Goal: Task Accomplishment & Management: Complete application form

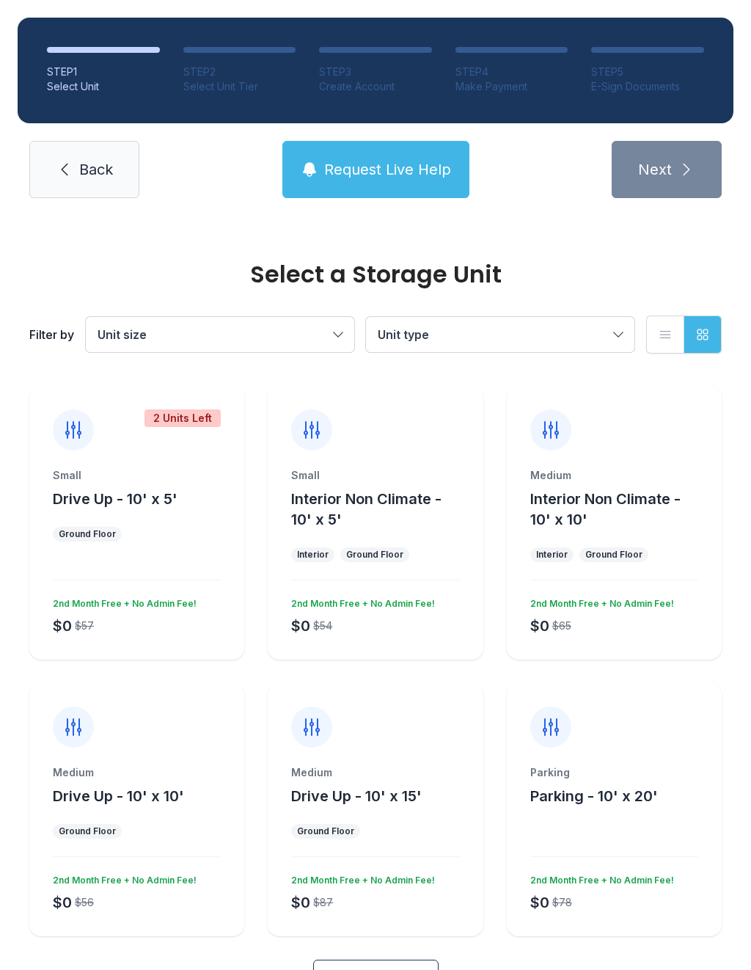
click at [609, 506] on span "Interior Non Climate - 10' x 10'" at bounding box center [605, 509] width 150 height 38
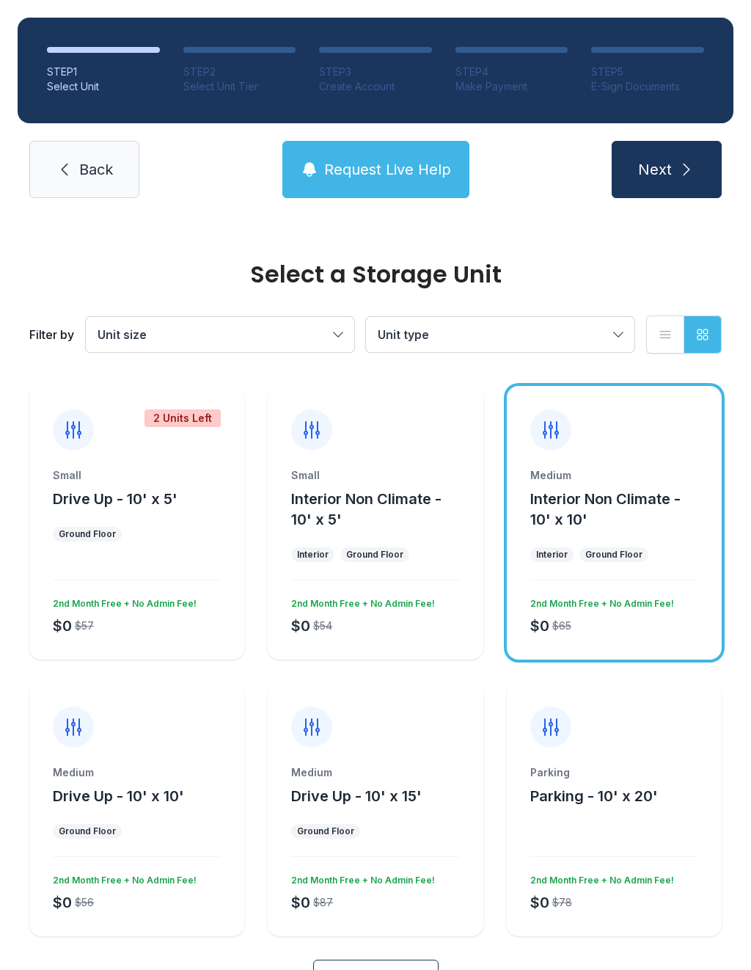
click at [626, 546] on div "Medium Interior Non Climate - 10' x 10' Interior Ground Floor $0 $65 2nd Month …" at bounding box center [614, 563] width 215 height 191
click at [683, 165] on icon "submit" at bounding box center [687, 170] width 18 height 18
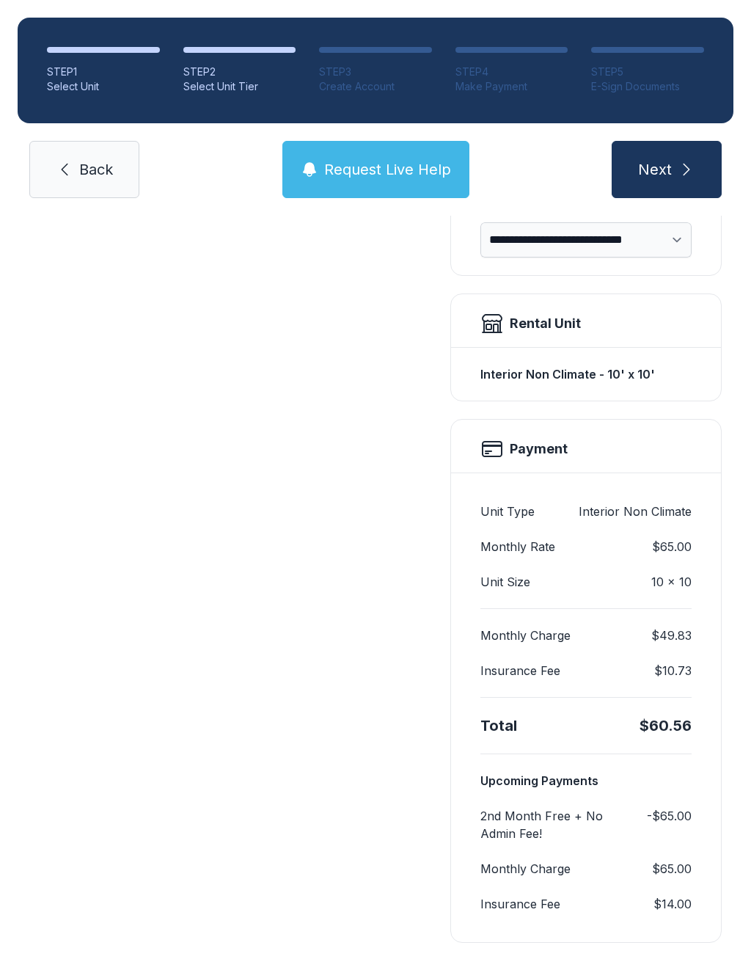
scroll to position [340, 0]
click at [670, 164] on span "Next" at bounding box center [655, 169] width 34 height 21
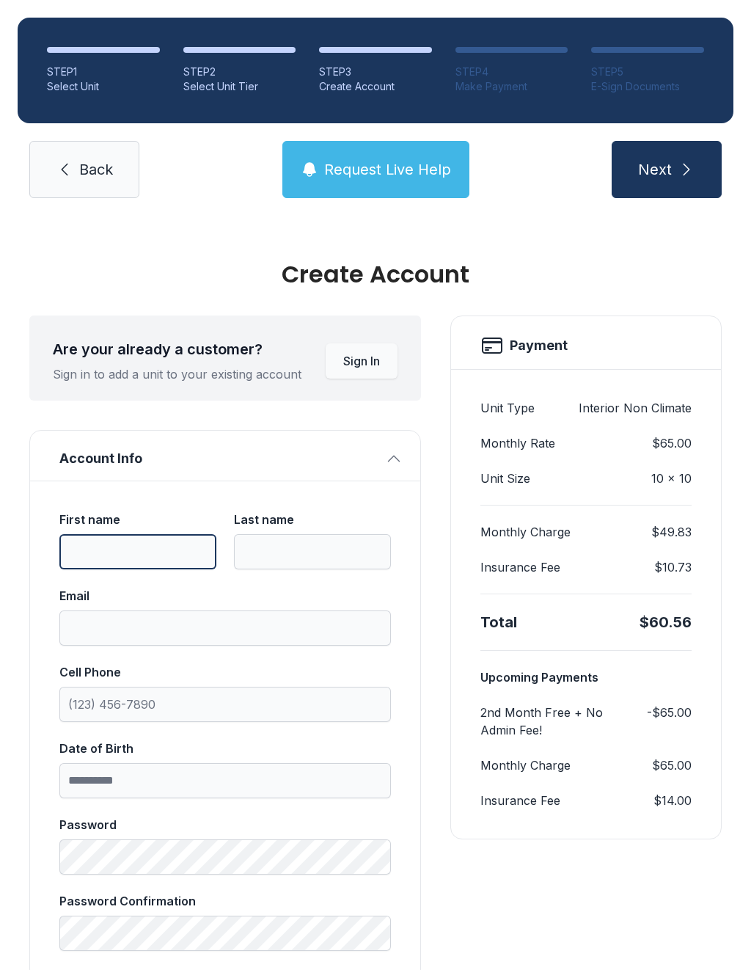
click at [132, 554] on input "First name" at bounding box center [137, 551] width 157 height 35
type input "*****"
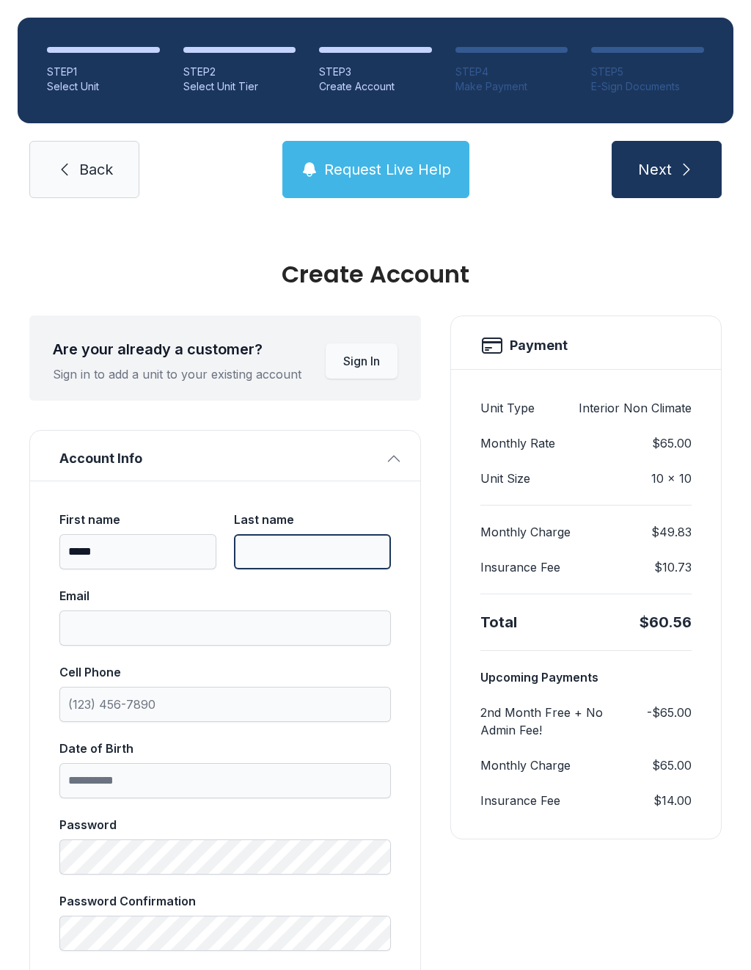
click at [323, 535] on input "Last name" at bounding box center [312, 551] width 157 height 35
type input "******"
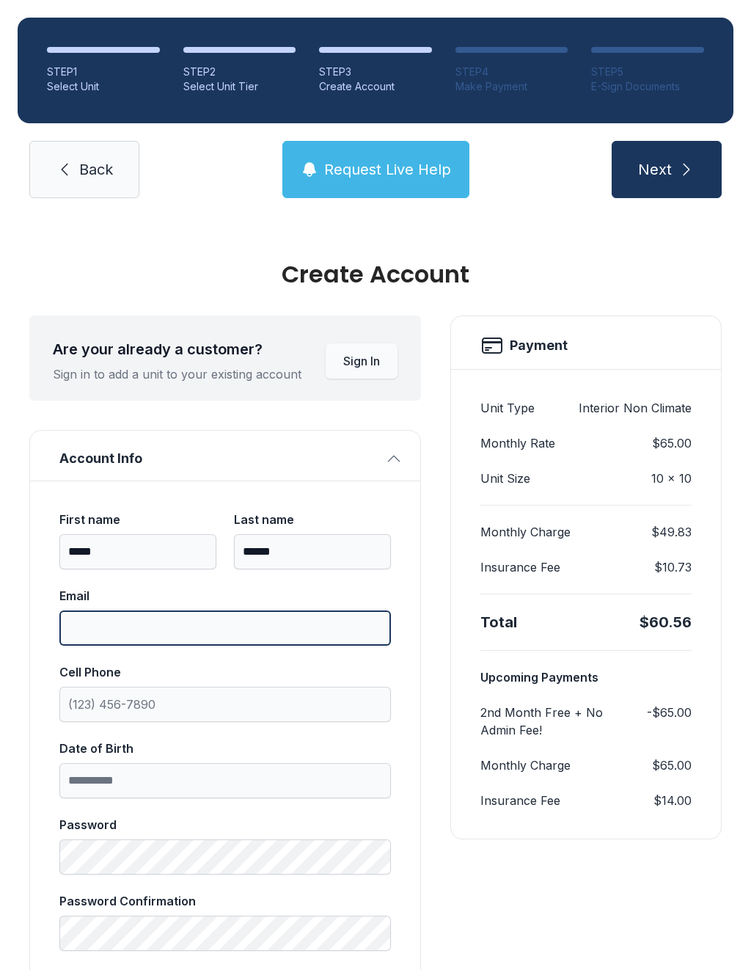
click at [203, 627] on input "Email" at bounding box center [224, 627] width 331 height 35
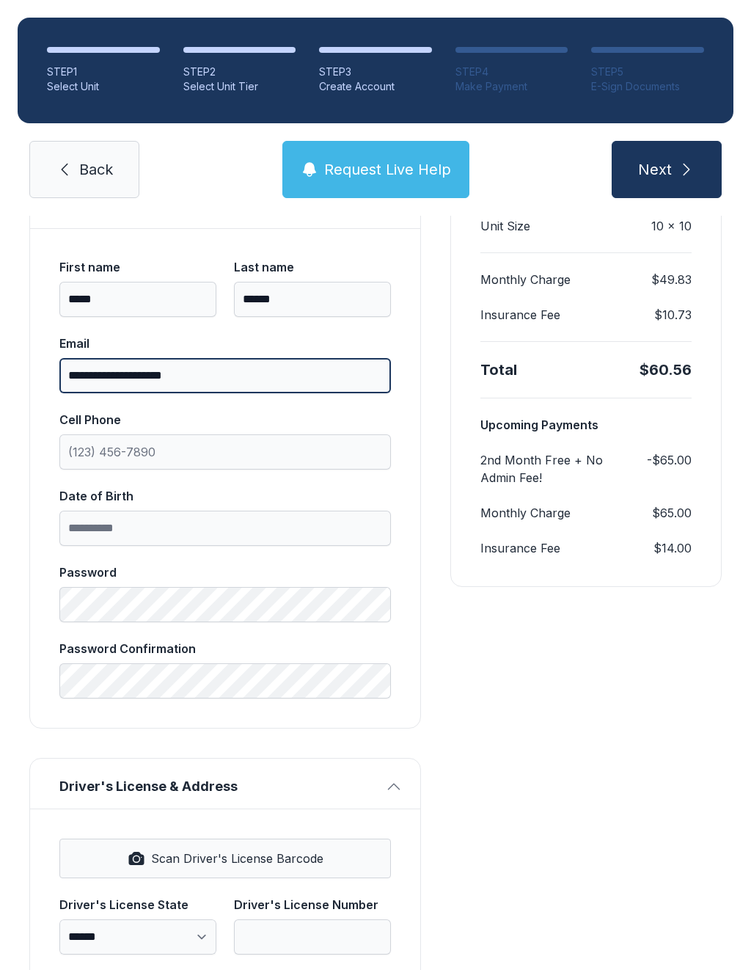
scroll to position [258, 0]
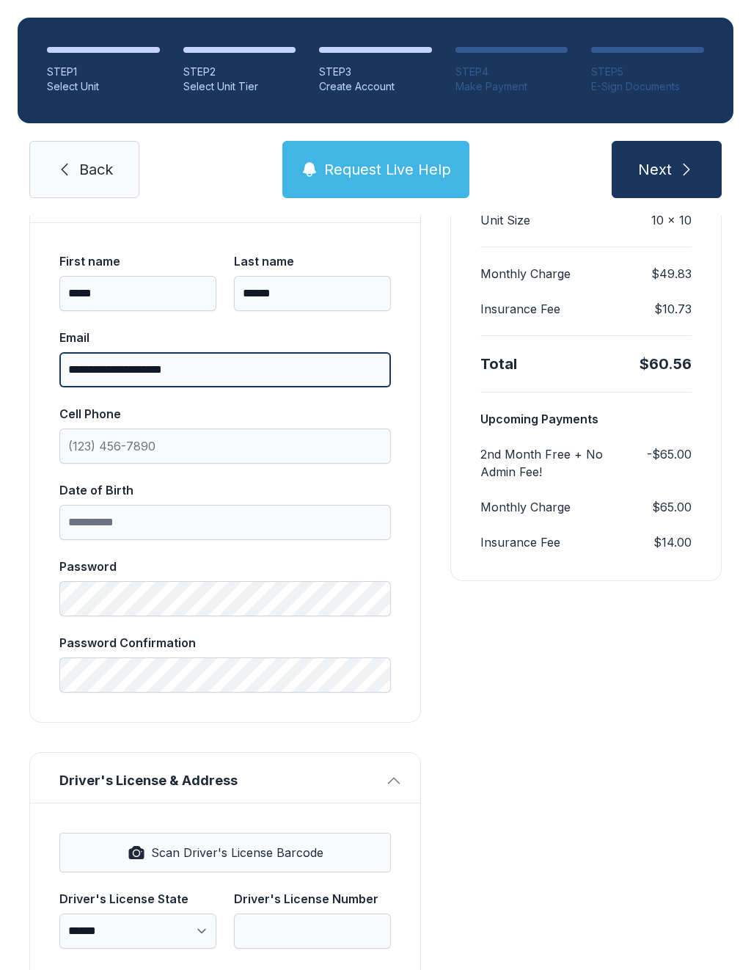
type input "**********"
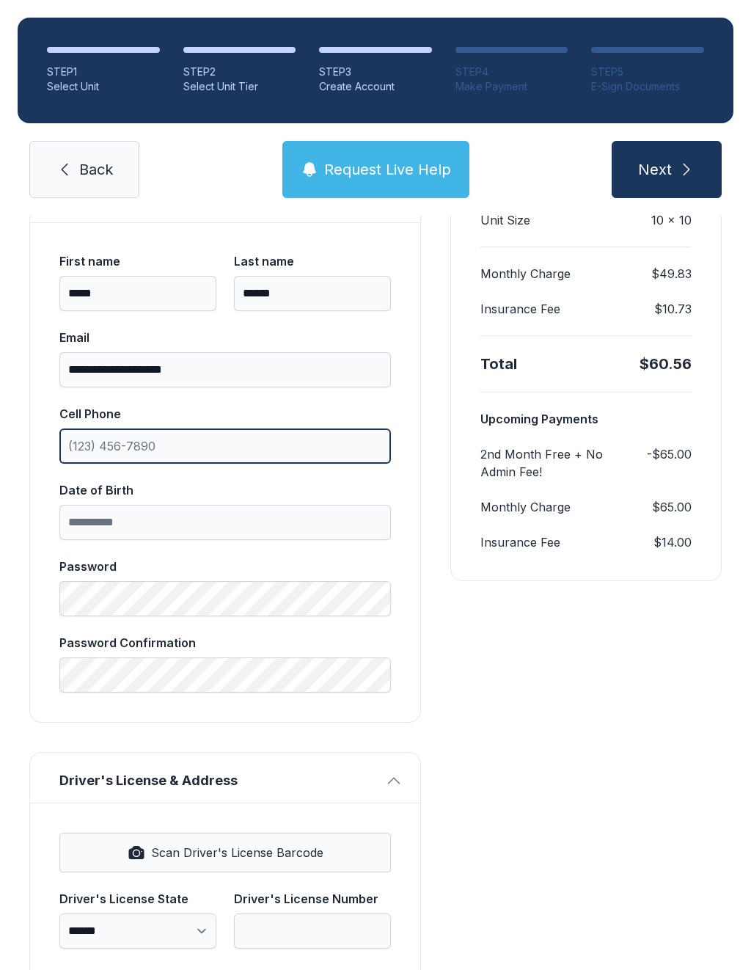
click at [258, 441] on input "Cell Phone" at bounding box center [224, 445] width 331 height 35
type input "[PHONE_NUMBER]"
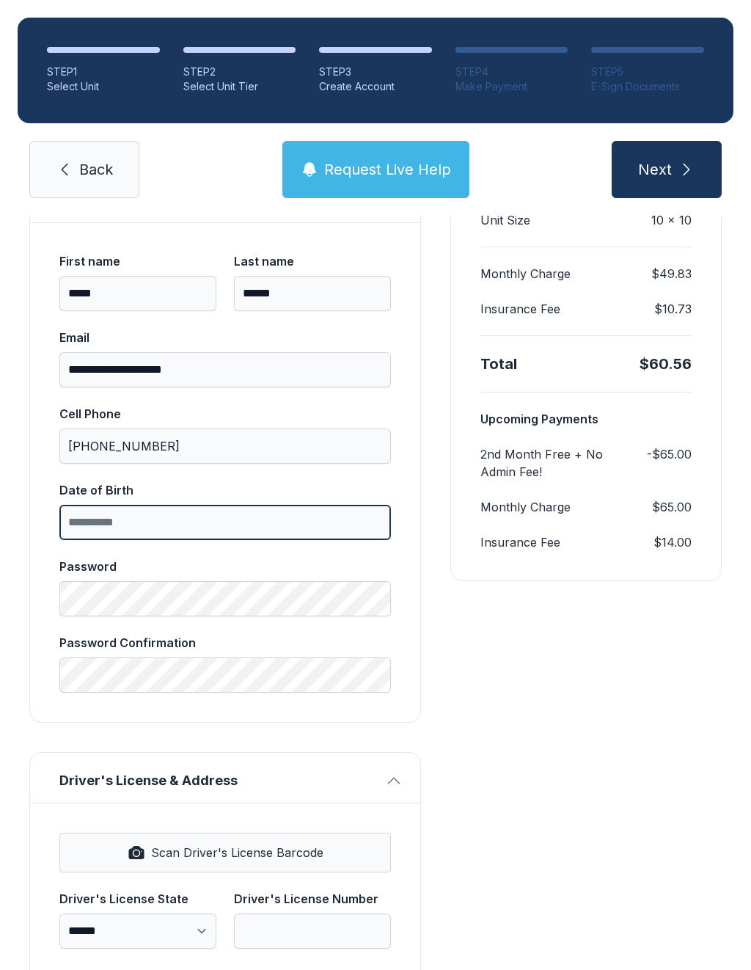
click at [222, 506] on input "Date of Birth" at bounding box center [224, 522] width 331 height 35
type input "*"
type input "**********"
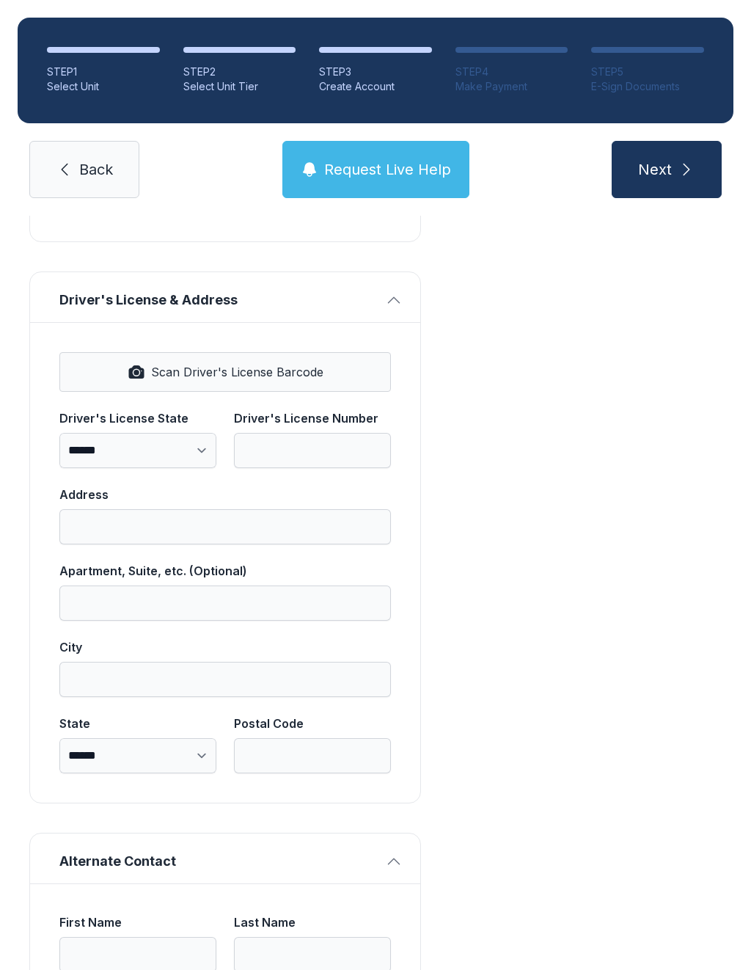
scroll to position [739, 0]
click at [92, 164] on span "Back" at bounding box center [96, 169] width 34 height 21
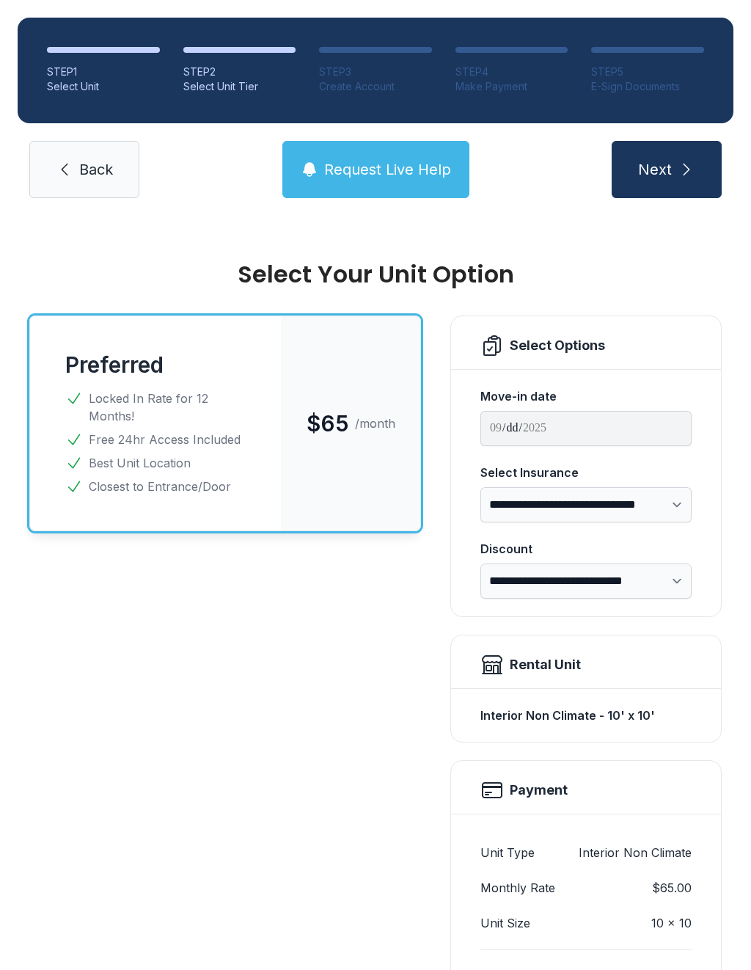
click at [653, 72] on div "STEP 5" at bounding box center [647, 72] width 113 height 15
click at [86, 167] on span "Back" at bounding box center [96, 169] width 34 height 21
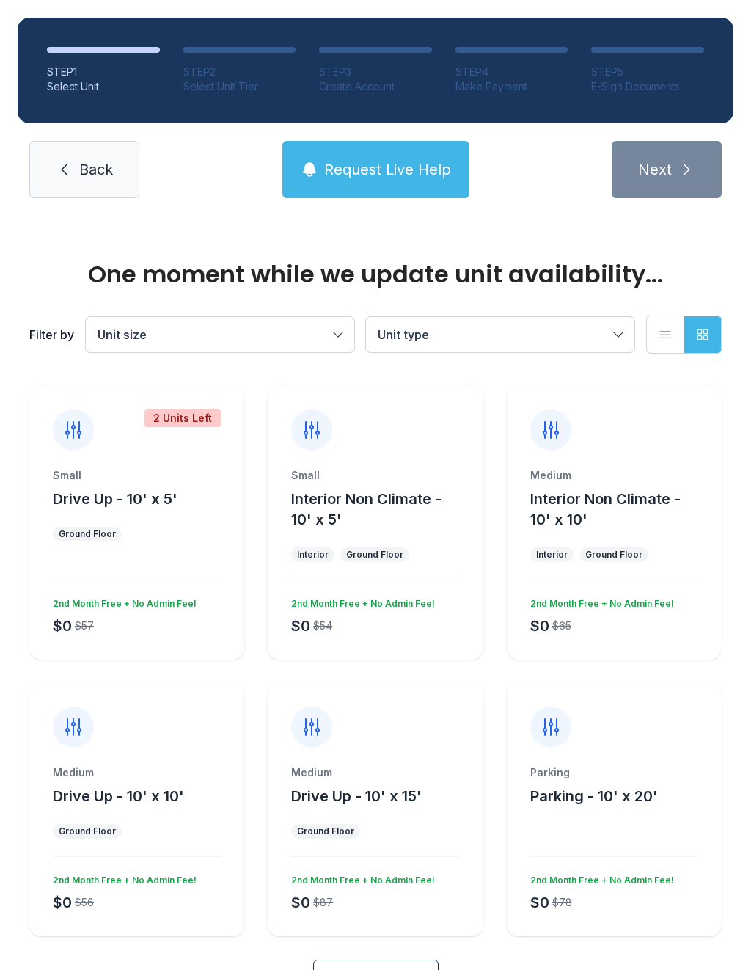
click at [90, 161] on span "Back" at bounding box center [96, 169] width 34 height 21
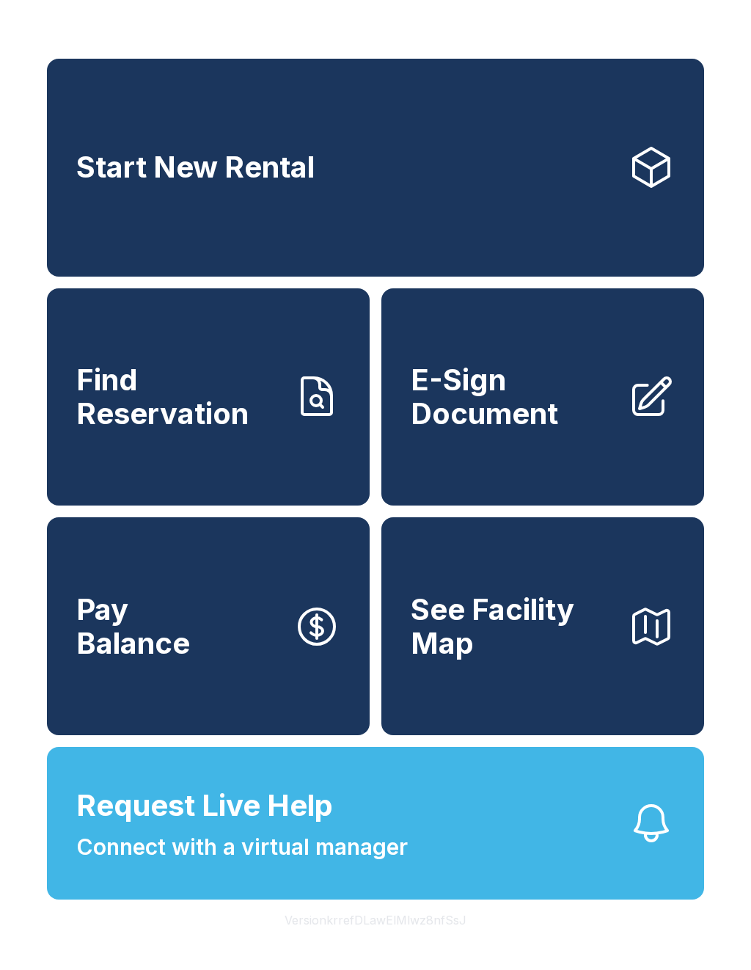
click at [627, 428] on link "E-Sign Document" at bounding box center [542, 397] width 323 height 218
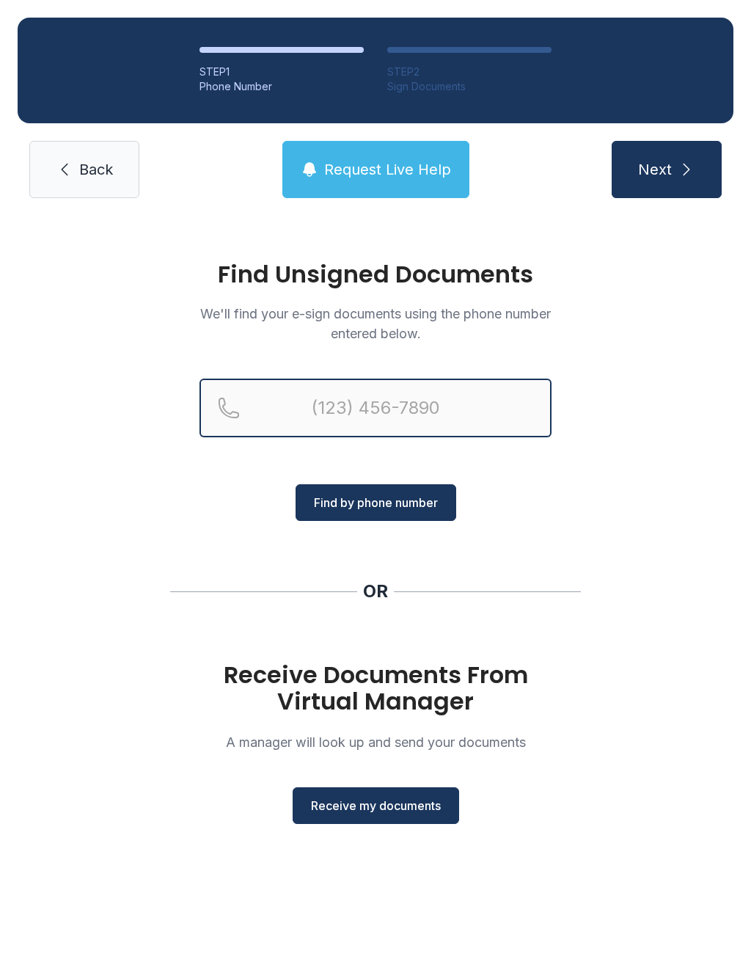
click at [373, 392] on input "Reservation phone number" at bounding box center [375, 407] width 352 height 59
type input "[PHONE_NUMBER]"
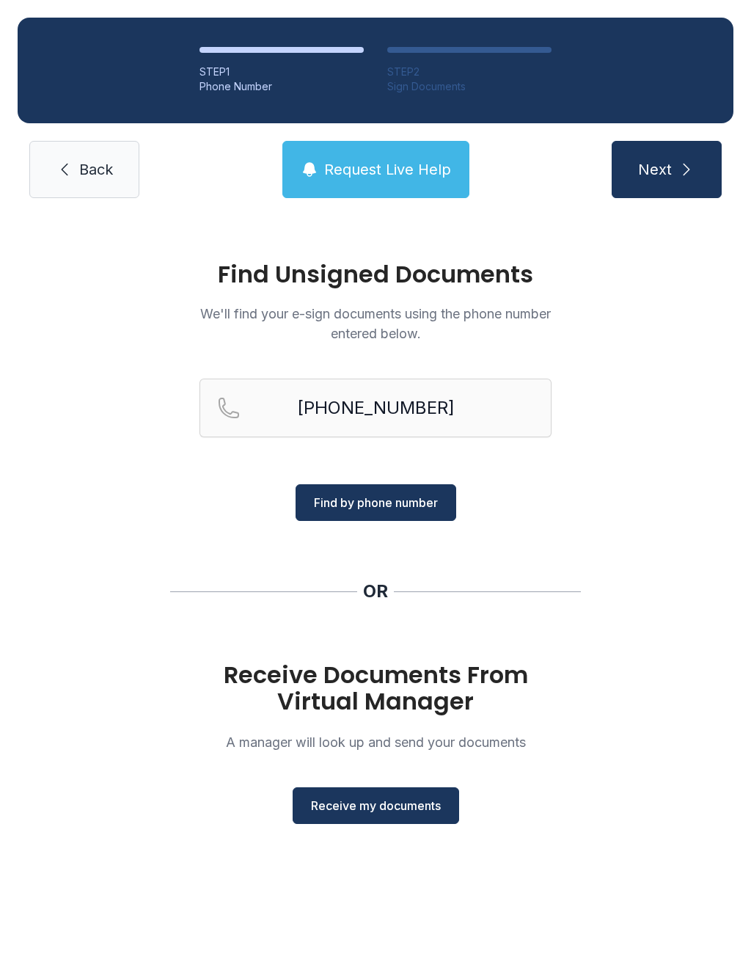
click at [409, 499] on span "Find by phone number" at bounding box center [376, 503] width 124 height 18
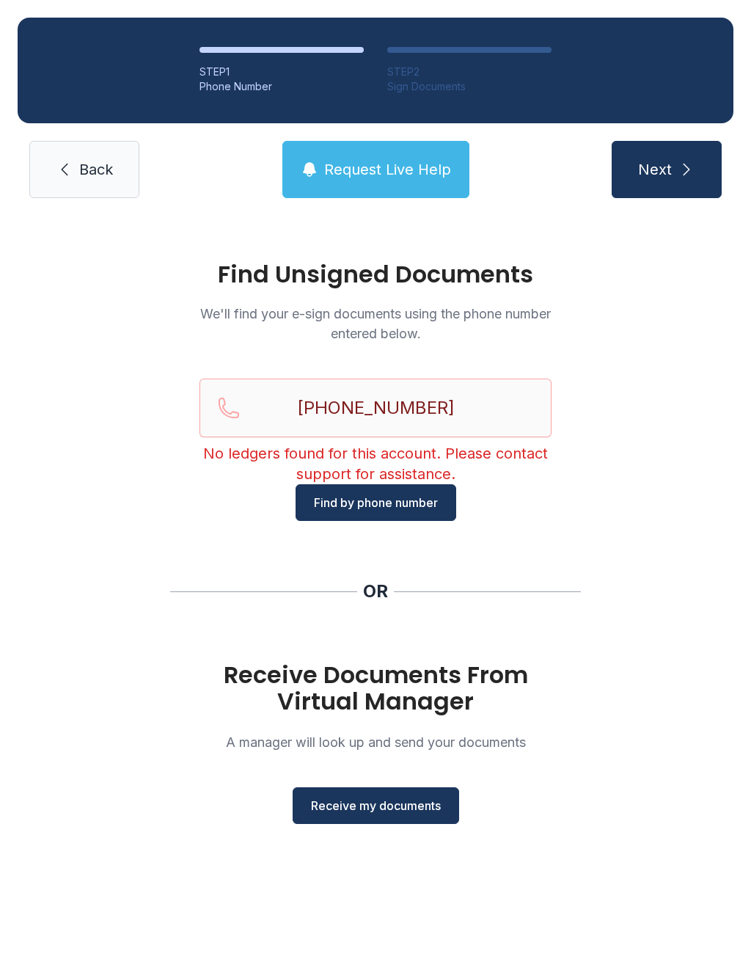
click at [393, 494] on span "Find by phone number" at bounding box center [376, 503] width 124 height 18
click at [401, 494] on span "Find by phone number" at bounding box center [376, 503] width 124 height 18
click at [392, 496] on span "Find by phone number" at bounding box center [376, 503] width 124 height 18
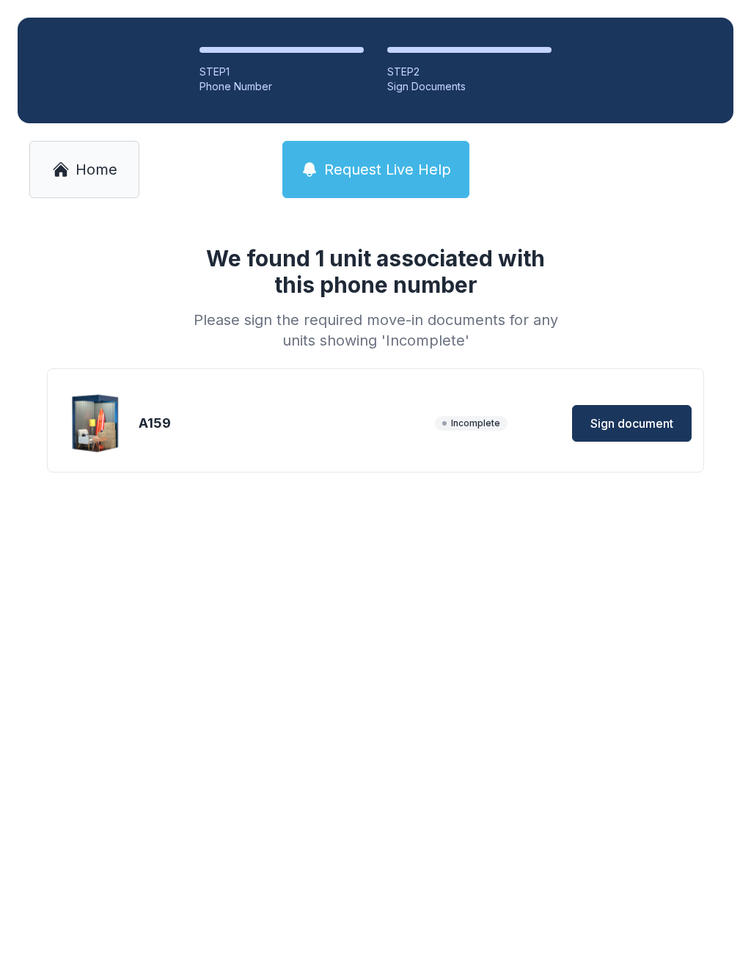
click at [647, 417] on span "Sign document" at bounding box center [631, 423] width 83 height 18
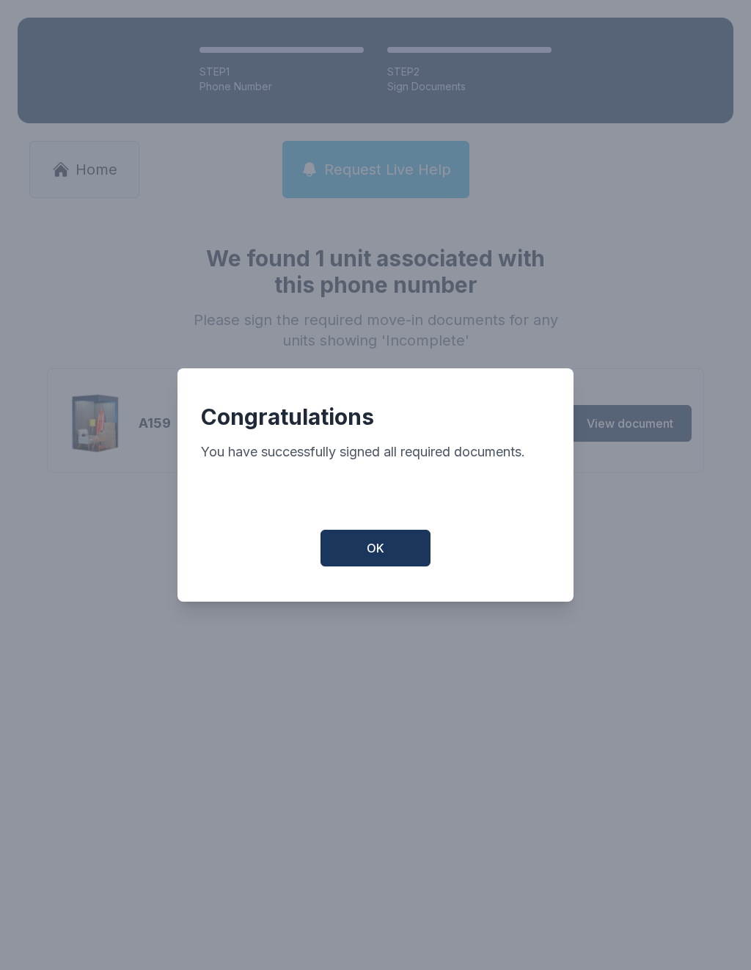
click at [392, 551] on button "OK" at bounding box center [375, 547] width 110 height 37
